Goal: Transaction & Acquisition: Purchase product/service

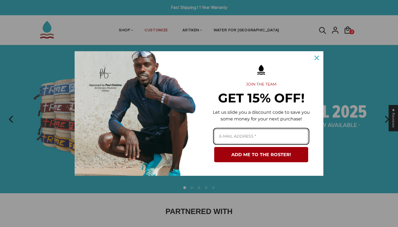
click at [266, 133] on input "Email field" at bounding box center [261, 136] width 94 height 15
type input "nim36@nau.edu"
click at [261, 154] on button "ADD ME TO THE ROSTER!" at bounding box center [261, 154] width 94 height 15
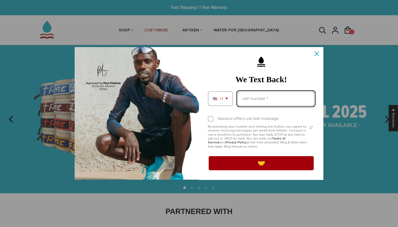
click at [275, 98] on input "Phone number field" at bounding box center [276, 98] width 77 height 15
type input "5204910616"
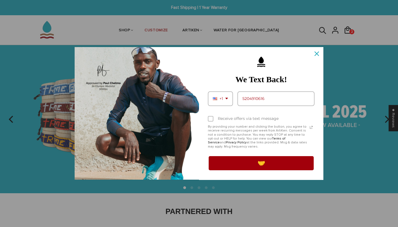
click at [260, 166] on button "🤝" at bounding box center [261, 162] width 107 height 15
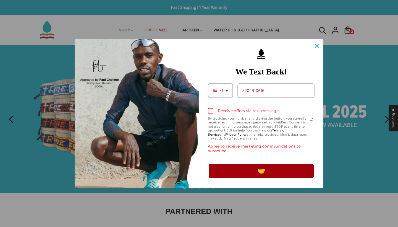
click at [211, 113] on div "Marketing offer form" at bounding box center [211, 111] width 6 height 6
click at [211, 113] on input "Receive offers via text message" at bounding box center [210, 111] width 4 height 4
checkbox input "true"
click at [258, 168] on button "🤝" at bounding box center [261, 170] width 107 height 15
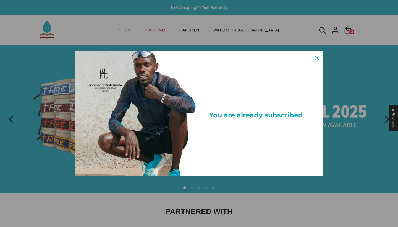
click at [317, 56] on icon "close icon" at bounding box center [317, 58] width 4 height 4
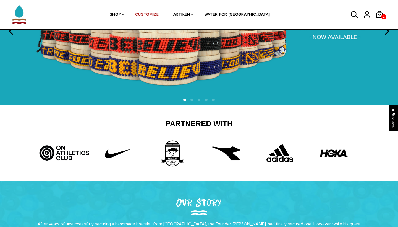
scroll to position [97, 0]
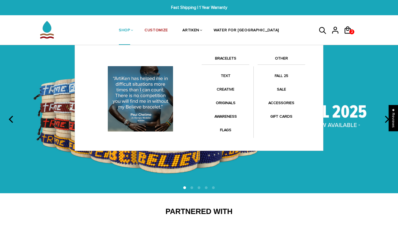
scroll to position [0, 0]
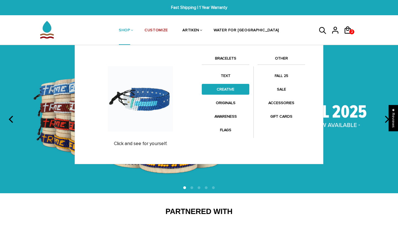
click at [227, 91] on link "CREATIVE" at bounding box center [226, 89] width 48 height 11
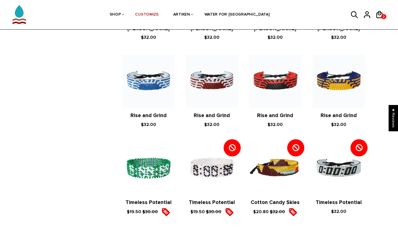
scroll to position [352, 0]
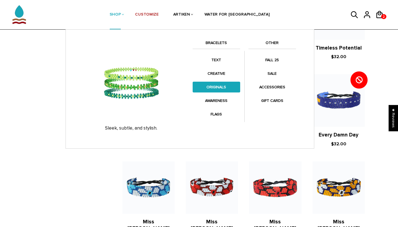
click at [232, 90] on link "ORIGINALS" at bounding box center [217, 87] width 48 height 11
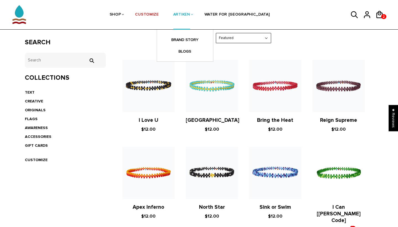
scroll to position [68, 0]
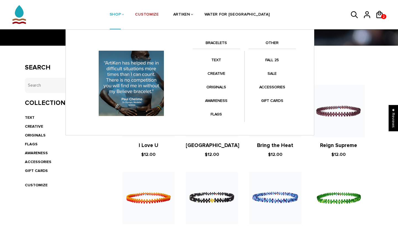
click at [221, 44] on link "BRACELETS" at bounding box center [217, 44] width 48 height 9
click at [216, 41] on link "BRACELETS" at bounding box center [217, 44] width 48 height 9
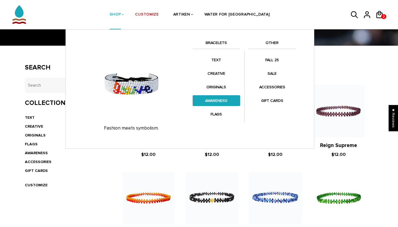
click at [215, 98] on link "AWARENESS" at bounding box center [217, 100] width 48 height 11
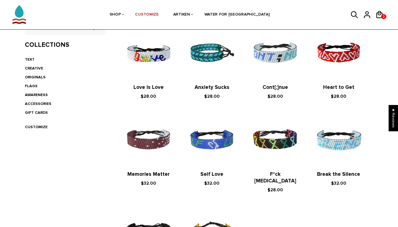
scroll to position [21, 0]
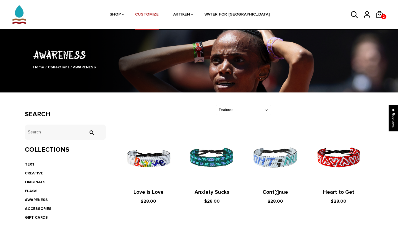
click at [159, 14] on link "CUSTOMIZE" at bounding box center [147, 14] width 24 height 29
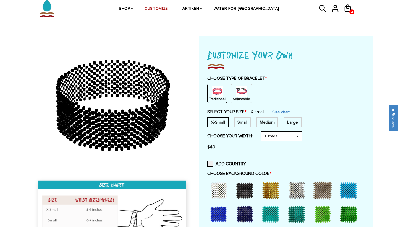
scroll to position [25, 0]
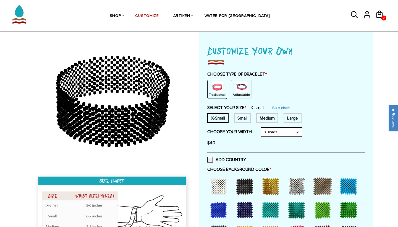
click at [245, 89] on img at bounding box center [241, 86] width 11 height 11
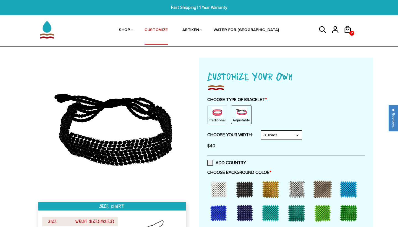
scroll to position [0, 0]
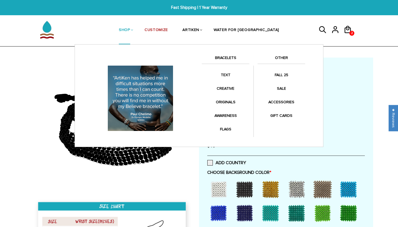
click at [225, 56] on link "BRACELETS" at bounding box center [226, 59] width 48 height 9
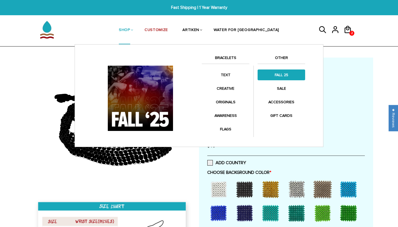
click at [277, 74] on link "FALL 25" at bounding box center [282, 74] width 48 height 11
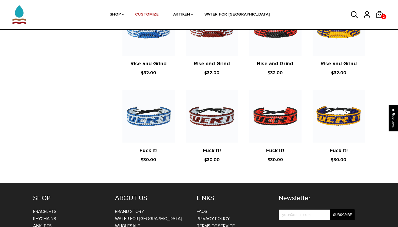
scroll to position [933, 0]
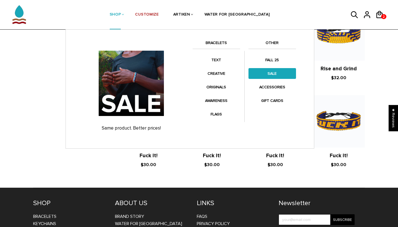
click at [275, 76] on link "SALE" at bounding box center [273, 73] width 48 height 11
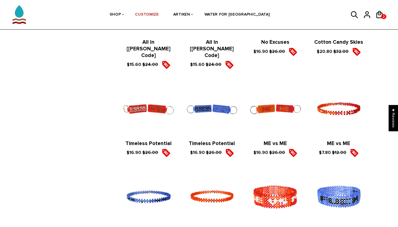
scroll to position [69, 0]
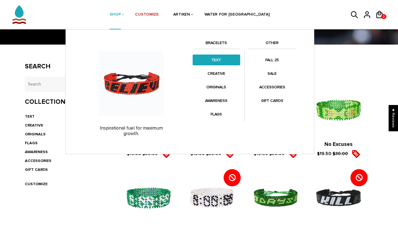
click at [219, 62] on link "TEXT" at bounding box center [217, 60] width 48 height 11
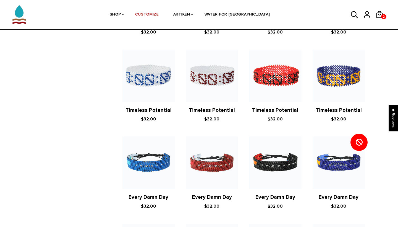
scroll to position [298, 0]
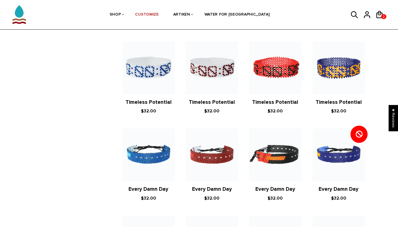
click at [279, 163] on img at bounding box center [275, 154] width 52 height 52
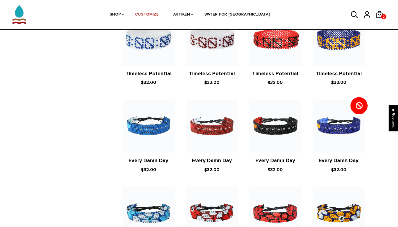
scroll to position [327, 0]
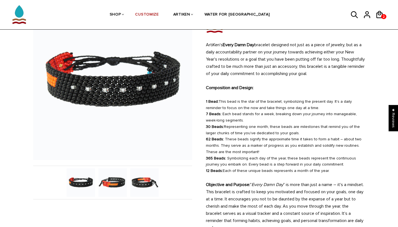
scroll to position [64, 0]
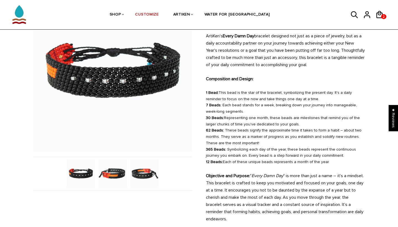
click at [107, 176] on img at bounding box center [112, 173] width 28 height 28
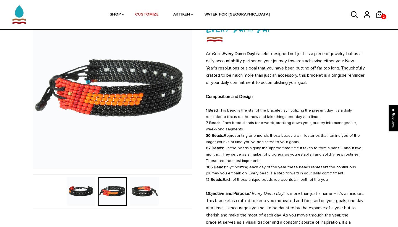
scroll to position [46, 0]
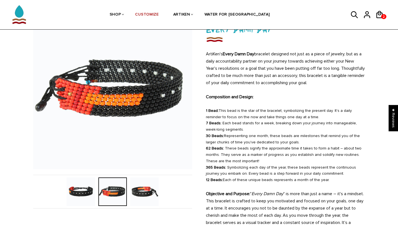
click at [144, 194] on img at bounding box center [144, 191] width 28 height 28
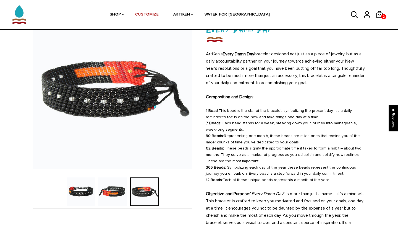
click at [110, 195] on img at bounding box center [112, 191] width 28 height 28
